Goal: Check status: Check status

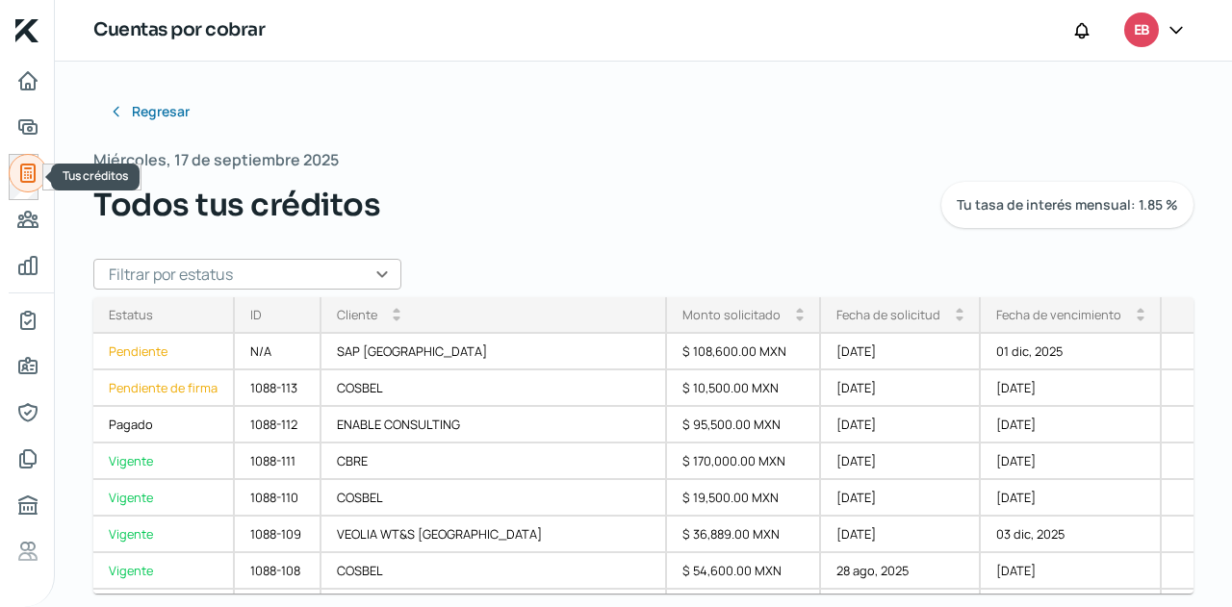
click at [14, 168] on link "Tus créditos" at bounding box center [28, 173] width 38 height 38
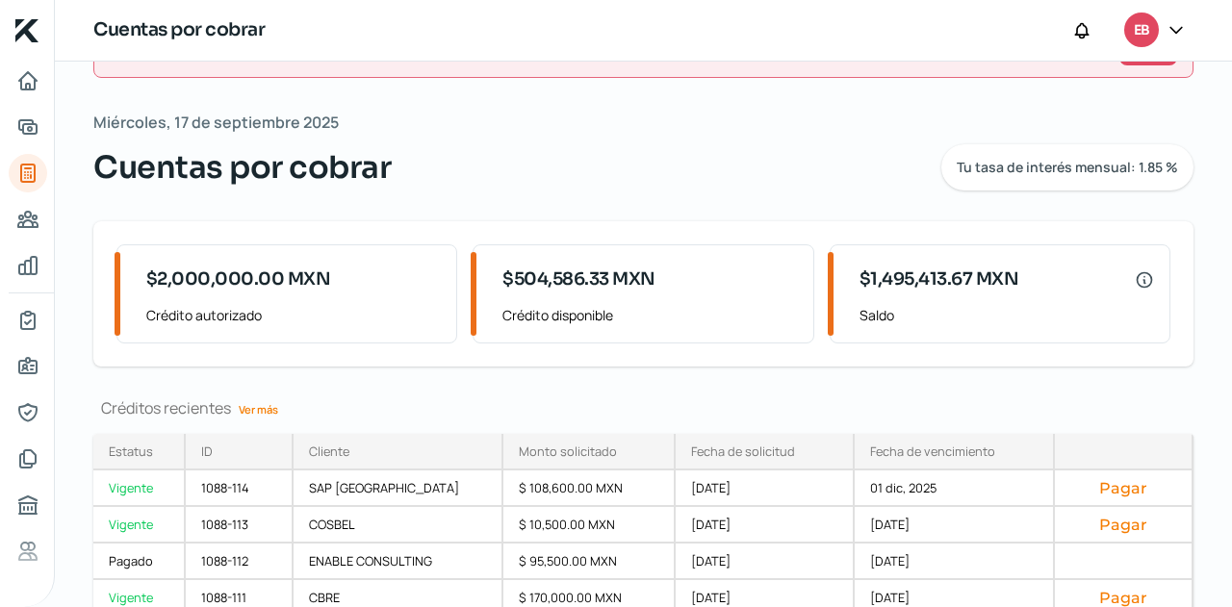
scroll to position [192, 0]
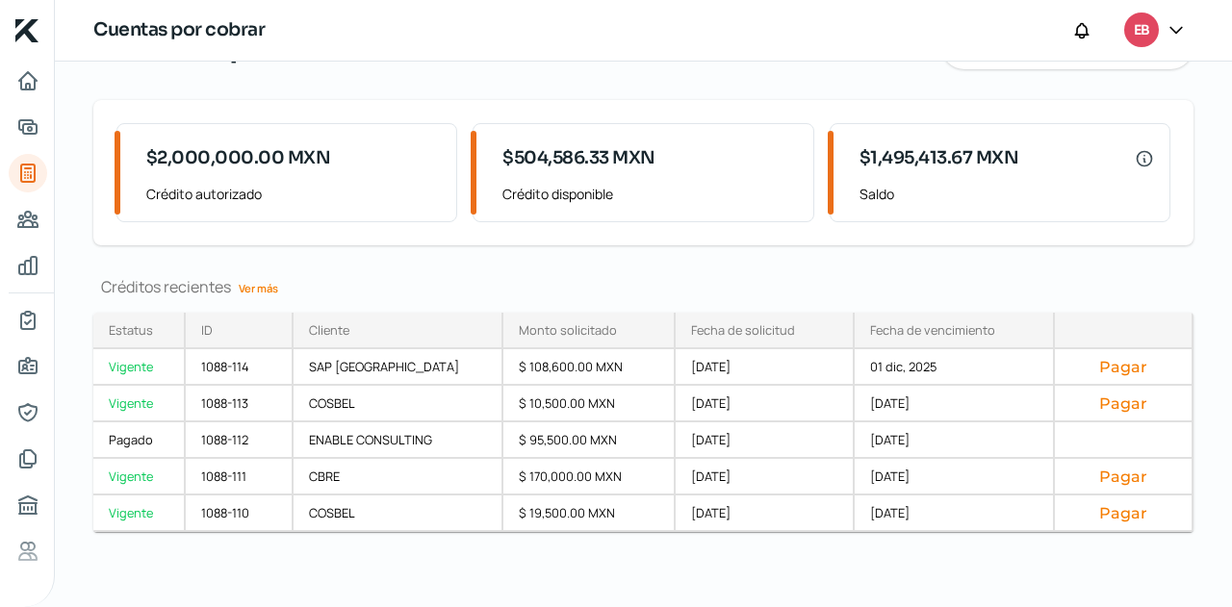
click at [250, 290] on link "Ver más" at bounding box center [258, 288] width 55 height 30
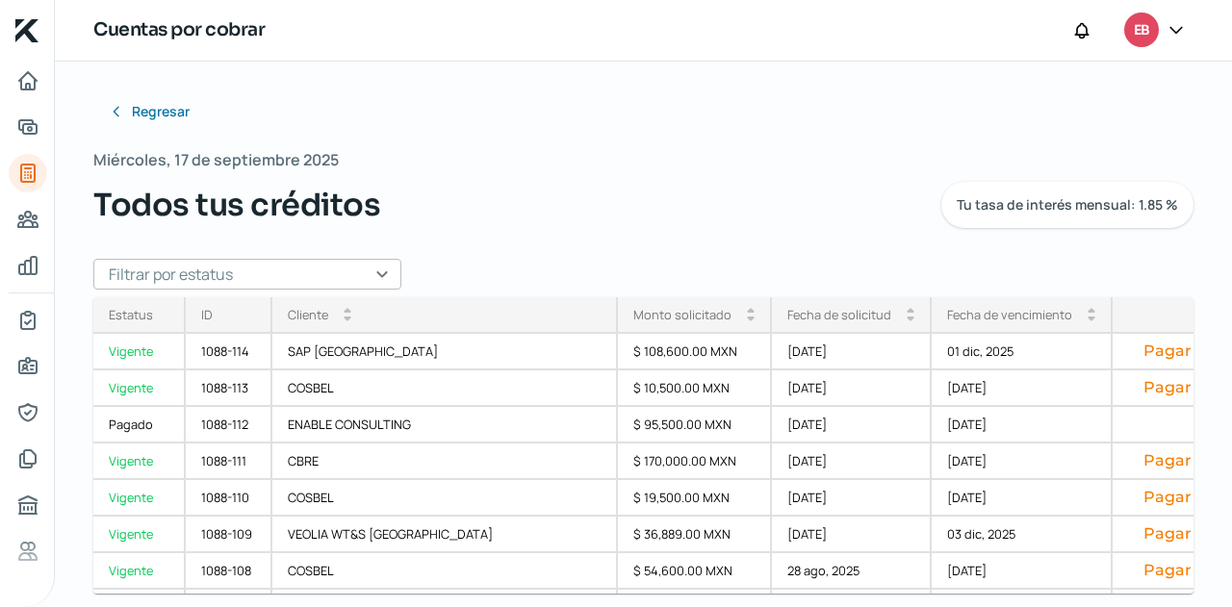
click at [327, 278] on input "text" at bounding box center [247, 274] width 308 height 31
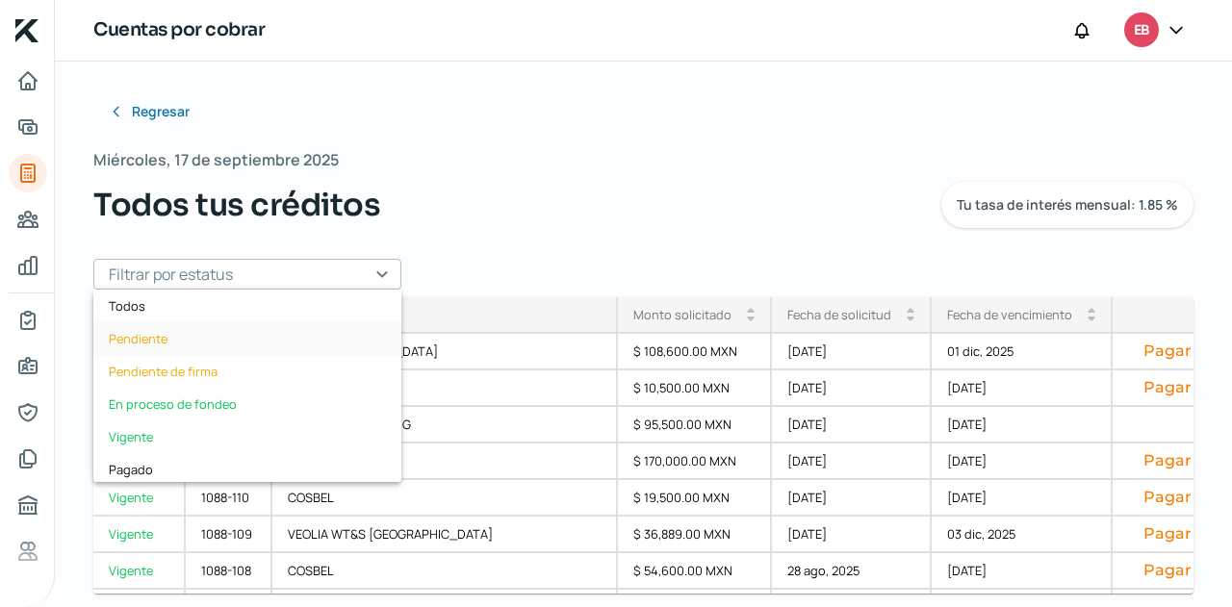
click at [182, 340] on div "Pendiente" at bounding box center [247, 338] width 308 height 33
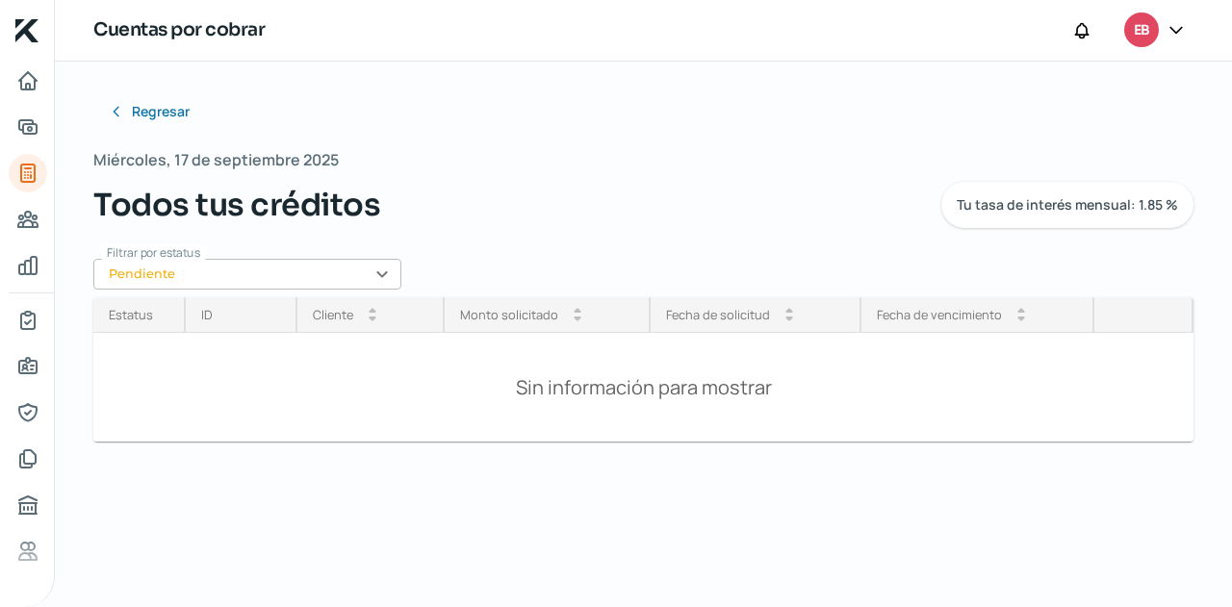
click at [319, 268] on input "Pendiente" at bounding box center [247, 274] width 308 height 31
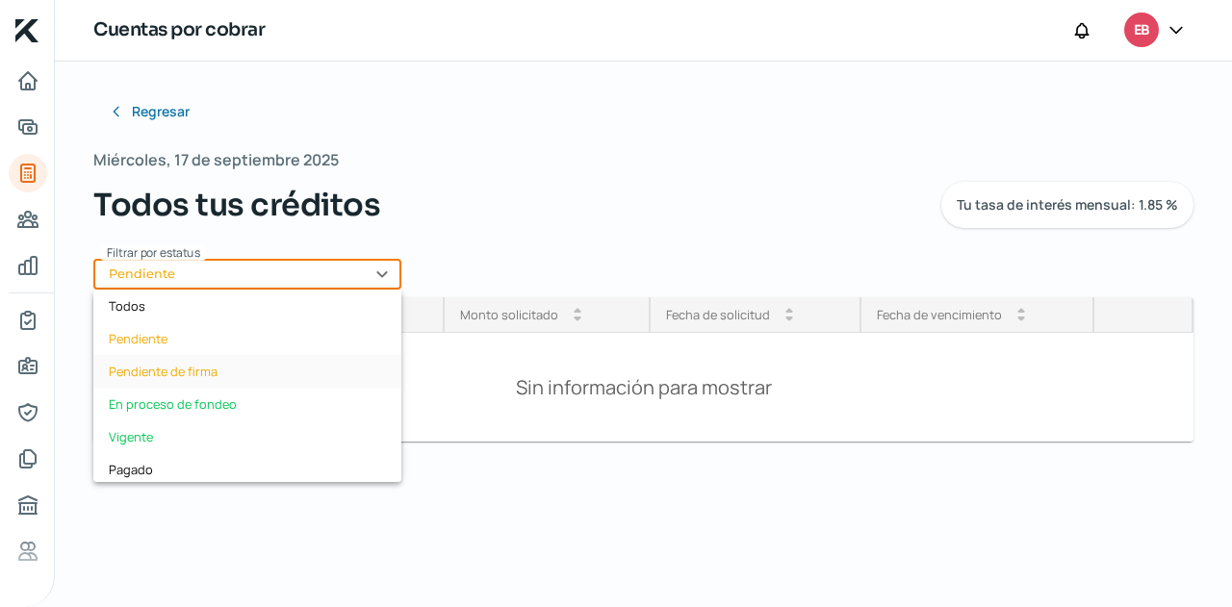
click at [201, 376] on div "Pendiente de firma" at bounding box center [247, 371] width 308 height 33
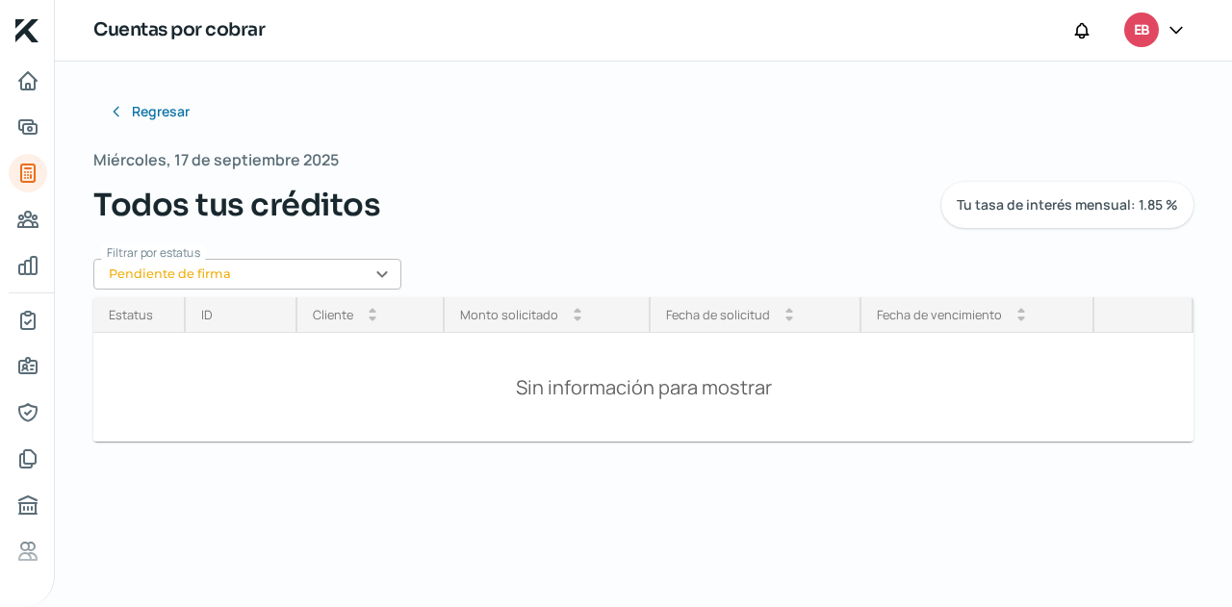
click at [325, 286] on input "Pendiente de firma" at bounding box center [247, 274] width 308 height 31
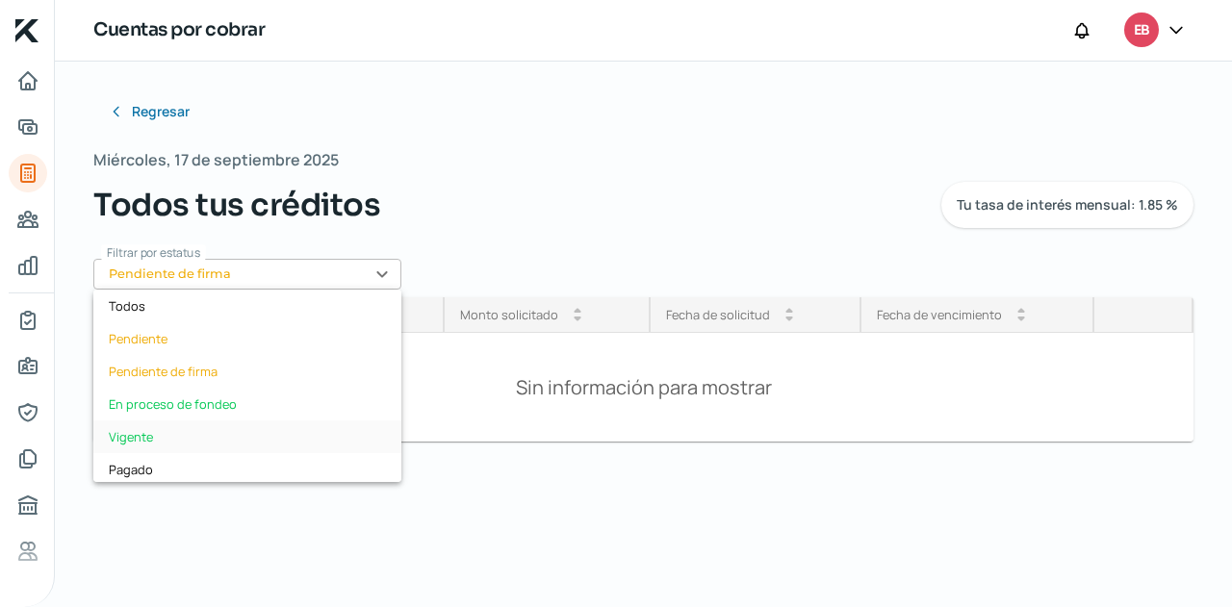
click at [157, 437] on div "Vigente" at bounding box center [247, 437] width 308 height 33
type input "Vigente"
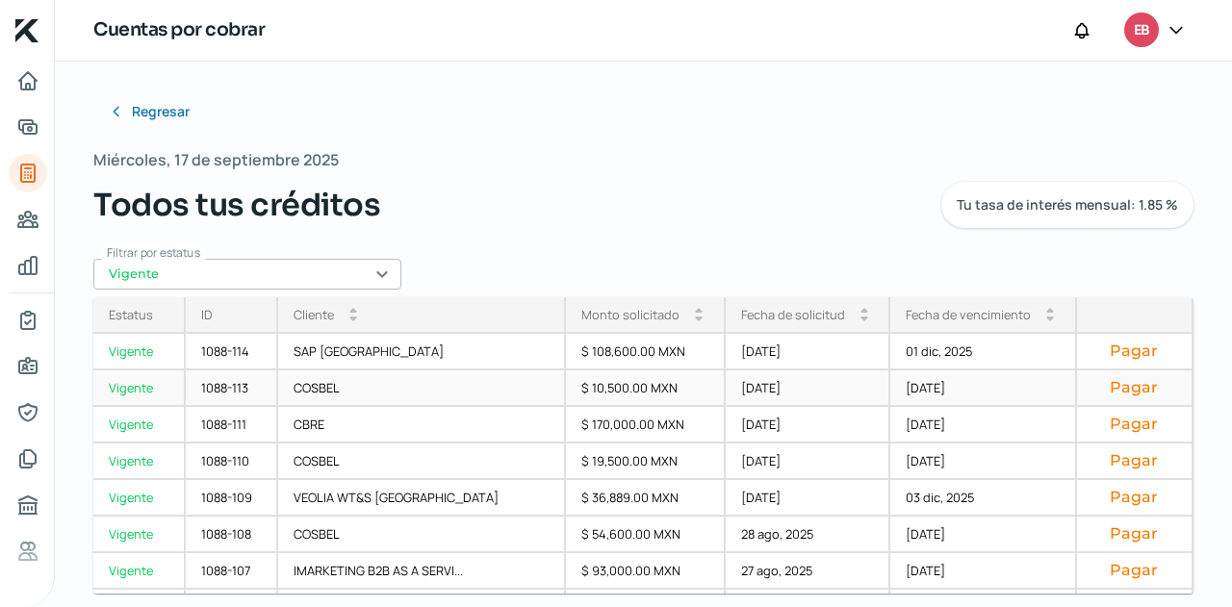
click at [808, 387] on div "[DATE]" at bounding box center [809, 388] width 166 height 37
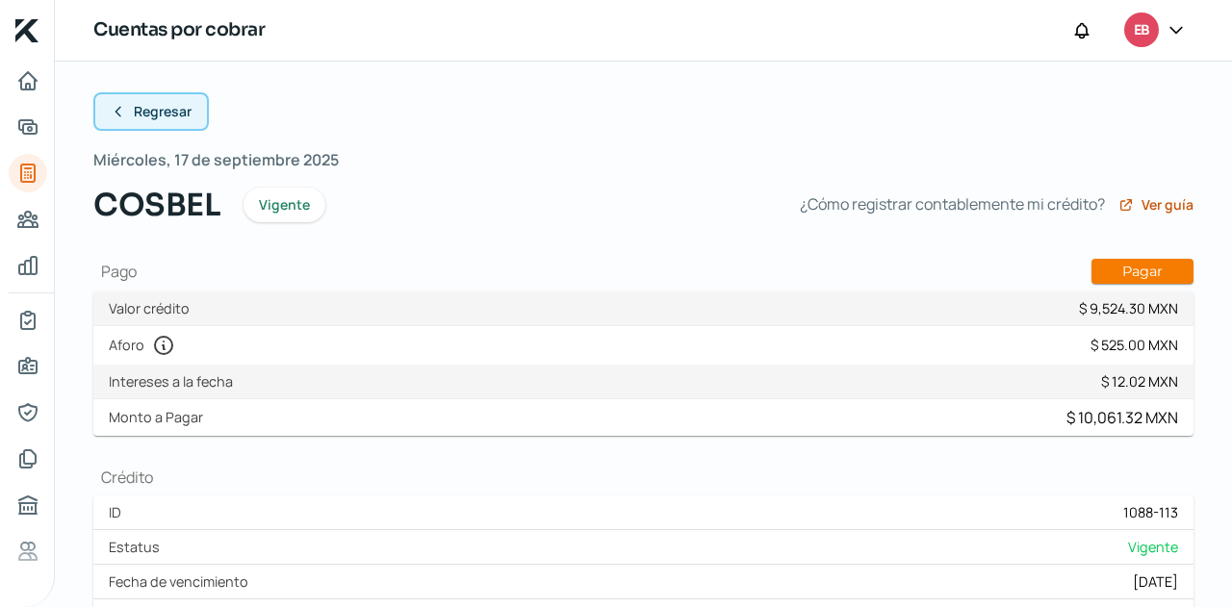
click at [123, 111] on icon at bounding box center [118, 111] width 15 height 15
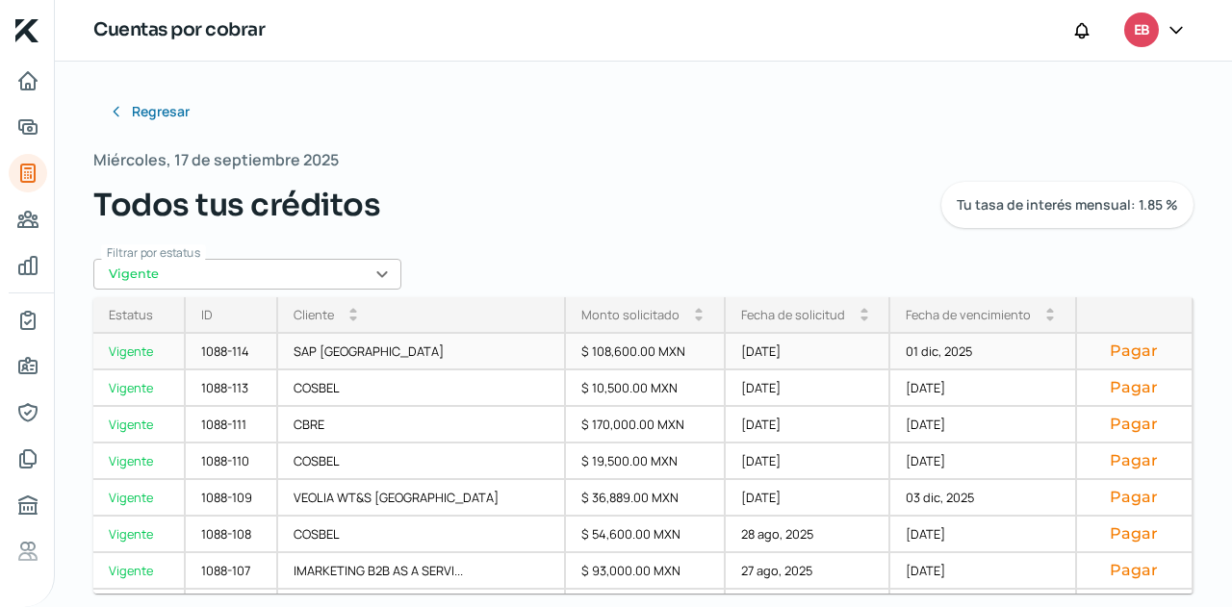
click at [602, 341] on div "$ 108,600.00 MXN" at bounding box center [646, 352] width 160 height 37
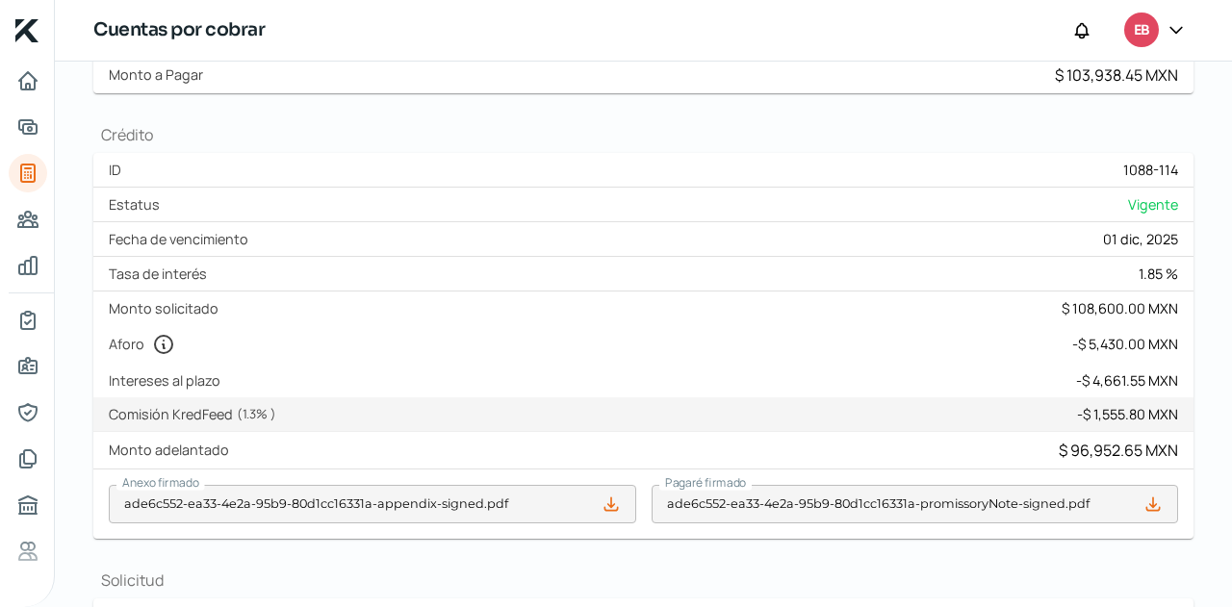
scroll to position [385, 0]
